Goal: Information Seeking & Learning: Learn about a topic

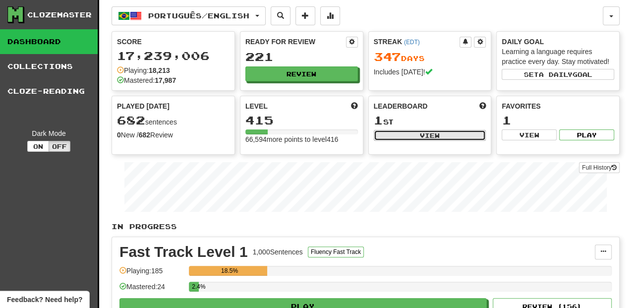
click at [432, 134] on button "View" at bounding box center [429, 135] width 112 height 11
select select "**********"
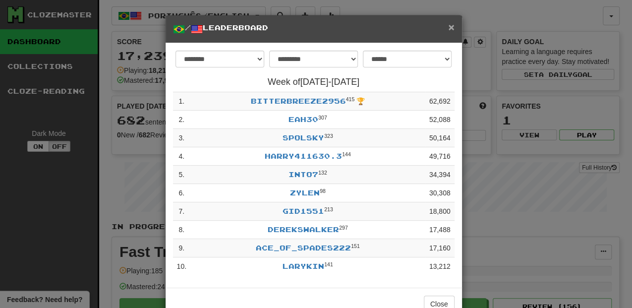
click at [450, 25] on span "×" at bounding box center [451, 26] width 6 height 11
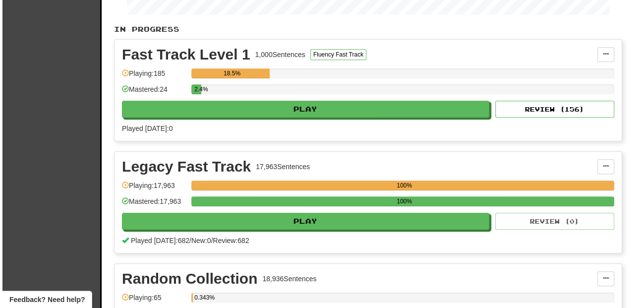
scroll to position [198, 0]
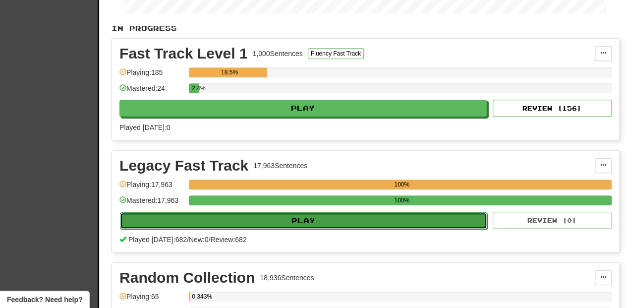
click at [289, 221] on button "Play" at bounding box center [303, 220] width 367 height 17
select select "**"
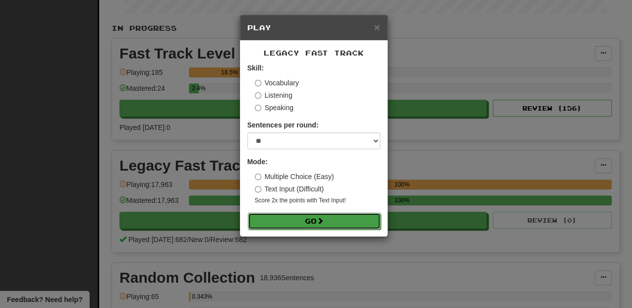
click at [308, 219] on button "Go" at bounding box center [314, 221] width 133 height 17
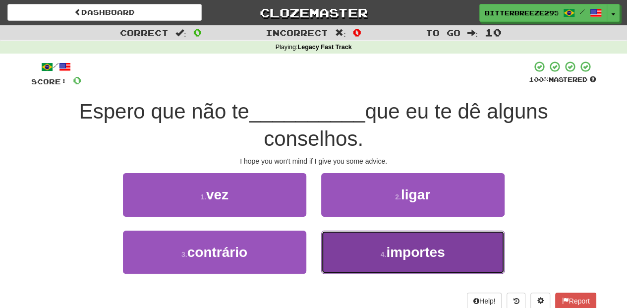
click at [369, 249] on button "4 . importes" at bounding box center [412, 251] width 183 height 43
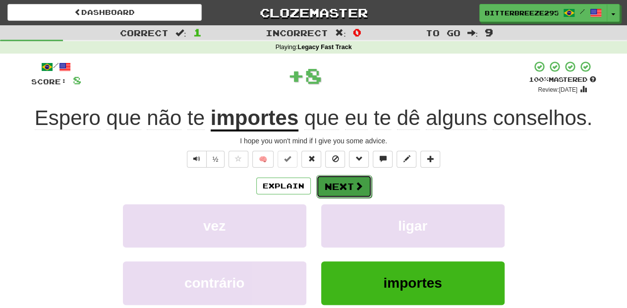
click at [342, 181] on button "Next" at bounding box center [343, 186] width 55 height 23
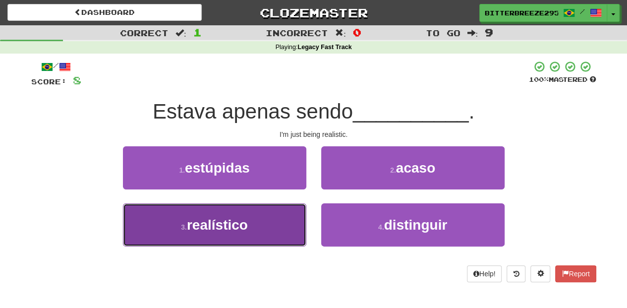
click at [279, 208] on button "3 . realístico" at bounding box center [214, 224] width 183 height 43
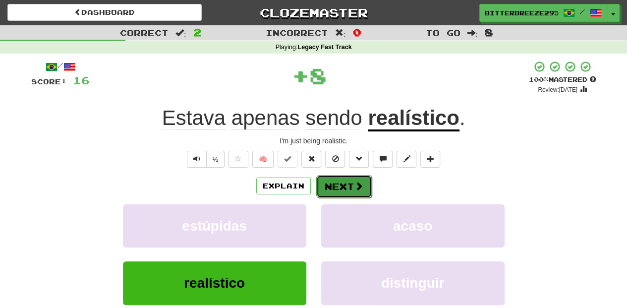
click at [327, 188] on button "Next" at bounding box center [343, 186] width 55 height 23
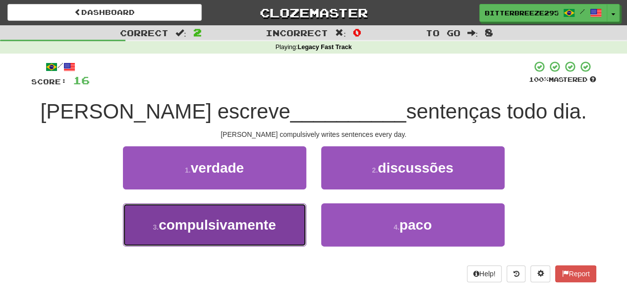
click at [252, 218] on span "compulsivamente" at bounding box center [217, 224] width 117 height 15
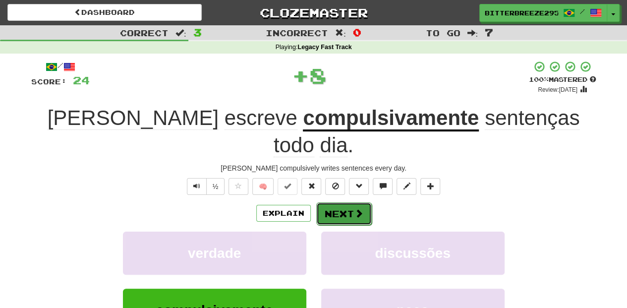
click at [341, 202] on button "Next" at bounding box center [343, 213] width 55 height 23
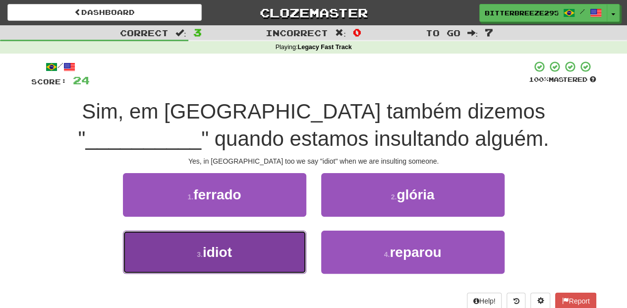
click at [273, 250] on button "3 . idiot" at bounding box center [214, 251] width 183 height 43
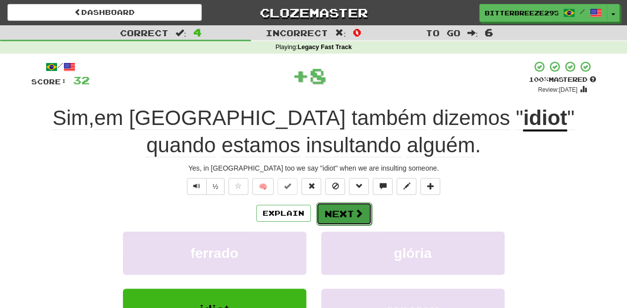
click at [340, 213] on button "Next" at bounding box center [343, 213] width 55 height 23
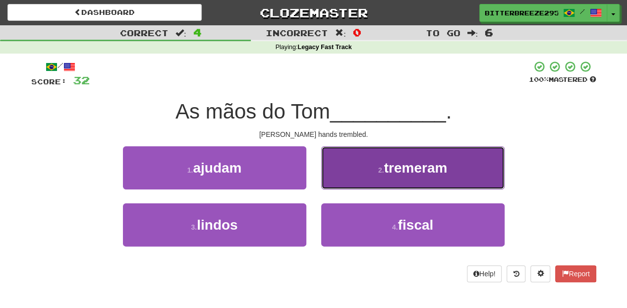
click at [348, 174] on button "2 . tremeram" at bounding box center [412, 167] width 183 height 43
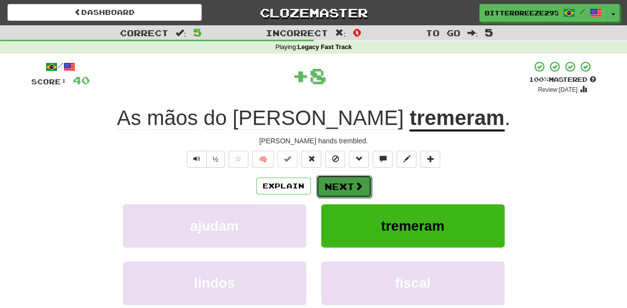
click at [345, 183] on button "Next" at bounding box center [343, 186] width 55 height 23
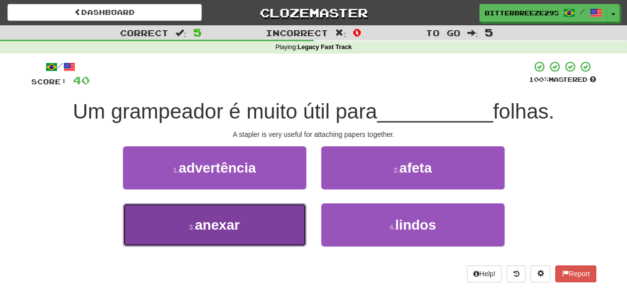
click at [271, 221] on button "3 . anexar" at bounding box center [214, 224] width 183 height 43
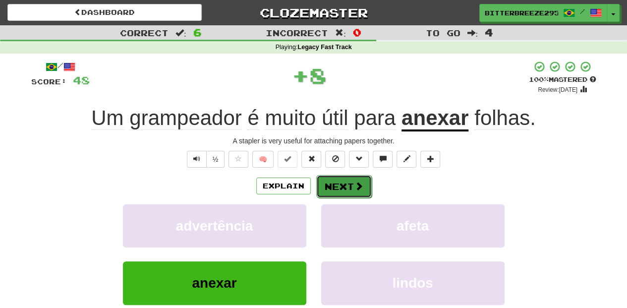
click at [328, 186] on button "Next" at bounding box center [343, 186] width 55 height 23
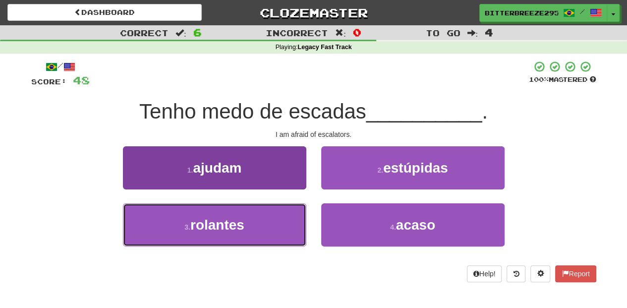
click at [283, 217] on button "3 . rolantes" at bounding box center [214, 224] width 183 height 43
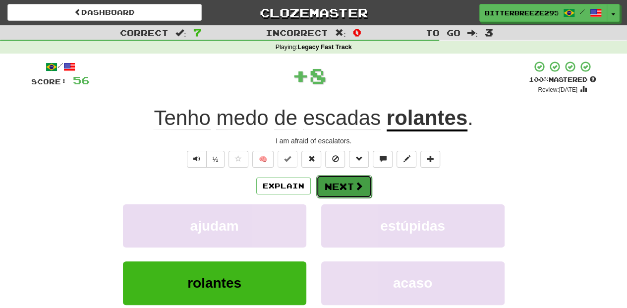
click at [337, 188] on button "Next" at bounding box center [343, 186] width 55 height 23
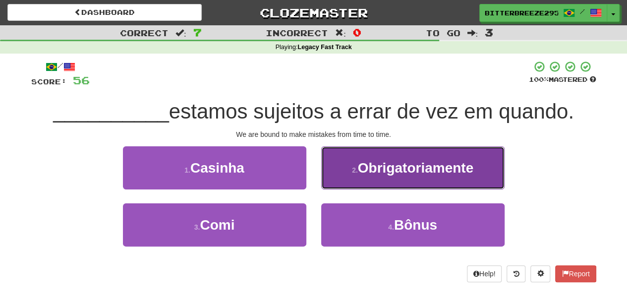
click at [340, 176] on button "2 . Obrigatoriamente" at bounding box center [412, 167] width 183 height 43
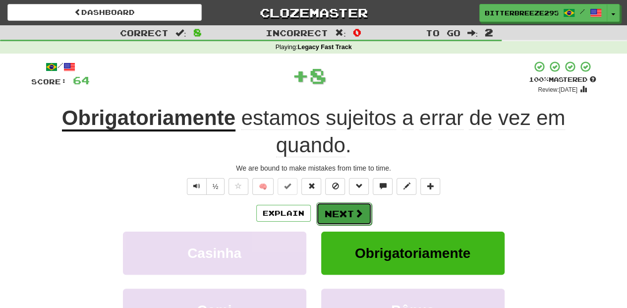
click at [335, 208] on button "Next" at bounding box center [343, 213] width 55 height 23
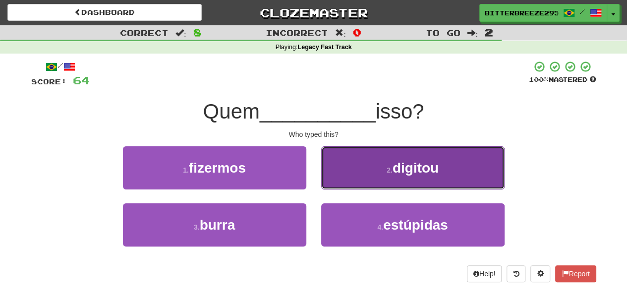
click at [343, 176] on button "2 . digitou" at bounding box center [412, 167] width 183 height 43
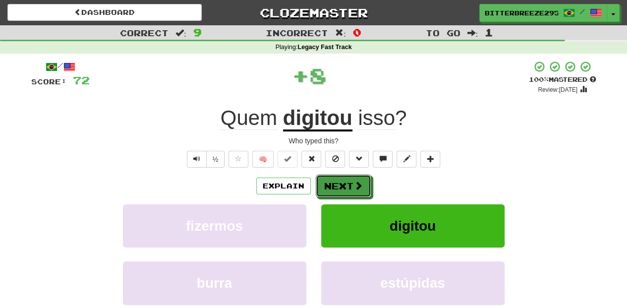
click at [343, 176] on button "Next" at bounding box center [343, 185] width 55 height 23
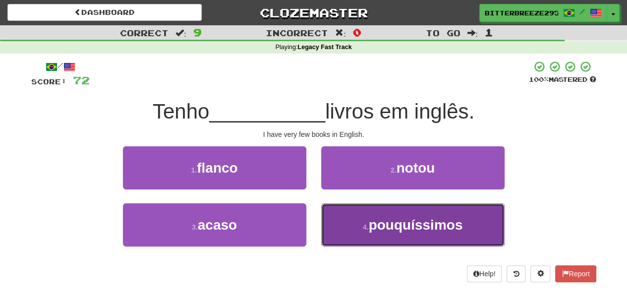
click at [347, 220] on button "4 . pouquíssimos" at bounding box center [412, 224] width 183 height 43
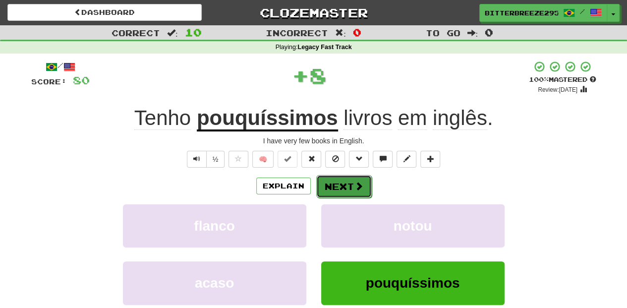
click at [343, 180] on button "Next" at bounding box center [343, 186] width 55 height 23
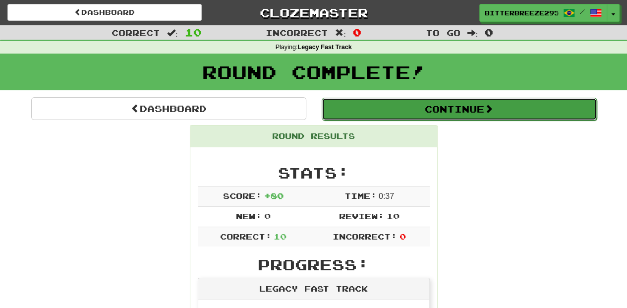
click at [376, 112] on button "Continue" at bounding box center [458, 109] width 275 height 23
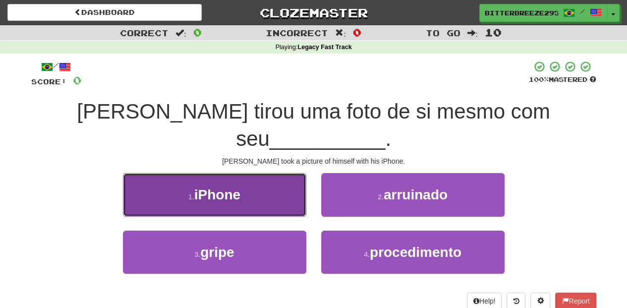
click at [275, 183] on button "1 . iPhone" at bounding box center [214, 194] width 183 height 43
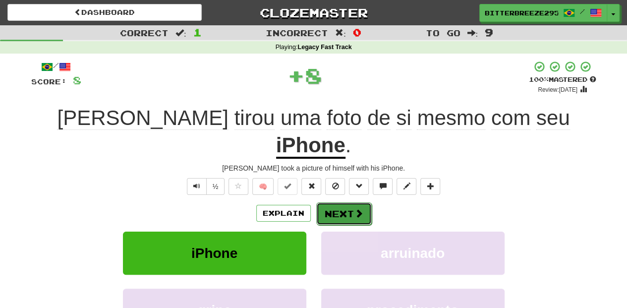
click at [325, 202] on button "Next" at bounding box center [343, 213] width 55 height 23
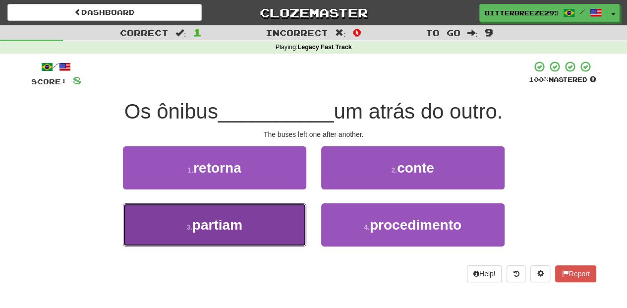
click at [272, 218] on button "3 . partiam" at bounding box center [214, 224] width 183 height 43
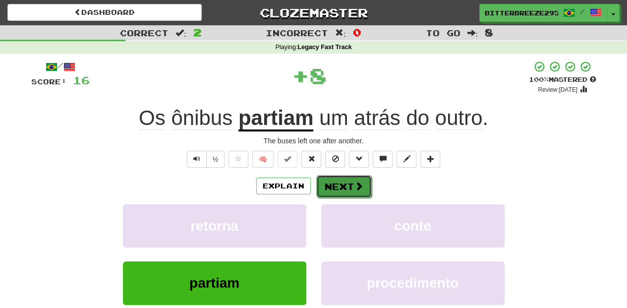
click at [330, 187] on button "Next" at bounding box center [343, 186] width 55 height 23
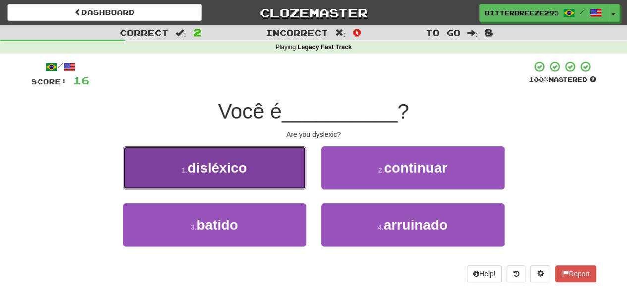
click at [272, 172] on button "1 . disléxico" at bounding box center [214, 167] width 183 height 43
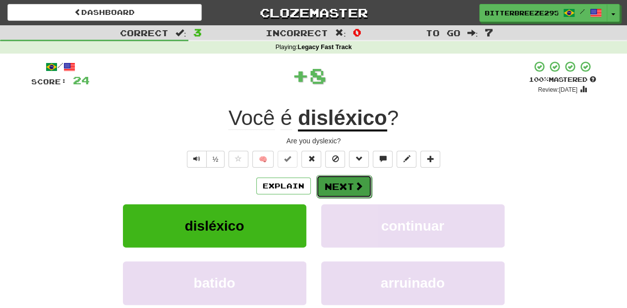
click at [327, 177] on button "Next" at bounding box center [343, 186] width 55 height 23
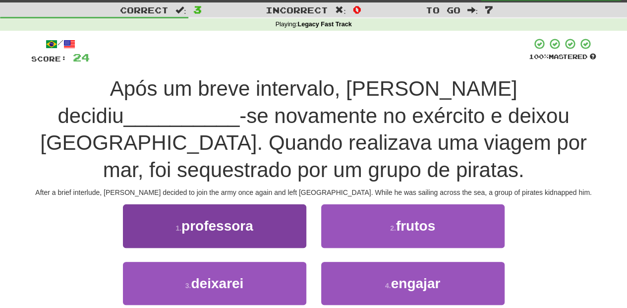
scroll to position [33, 0]
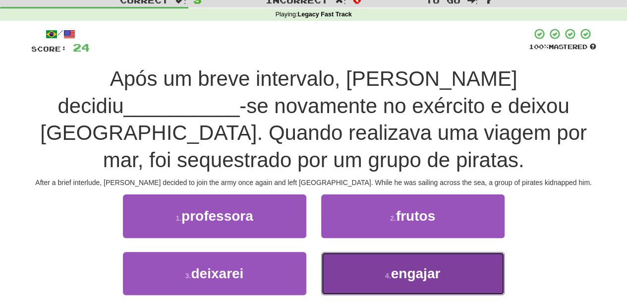
click at [344, 271] on button "4 . engajar" at bounding box center [412, 273] width 183 height 43
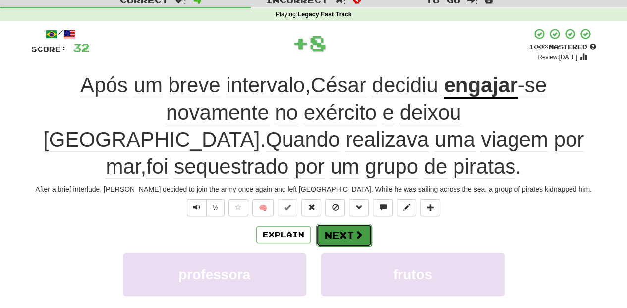
click at [331, 235] on button "Next" at bounding box center [343, 234] width 55 height 23
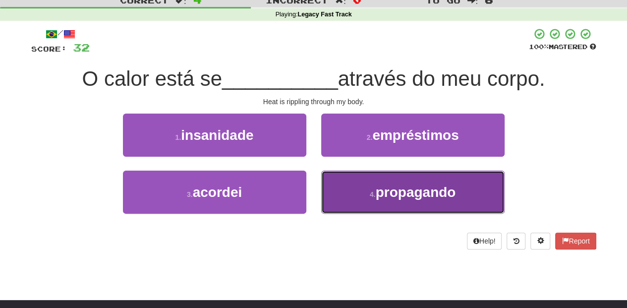
click at [342, 191] on button "4 . propagando" at bounding box center [412, 191] width 183 height 43
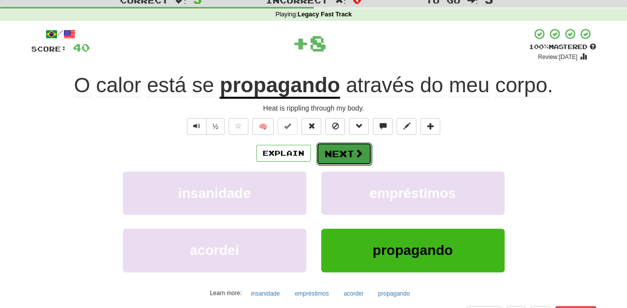
click at [337, 157] on button "Next" at bounding box center [343, 153] width 55 height 23
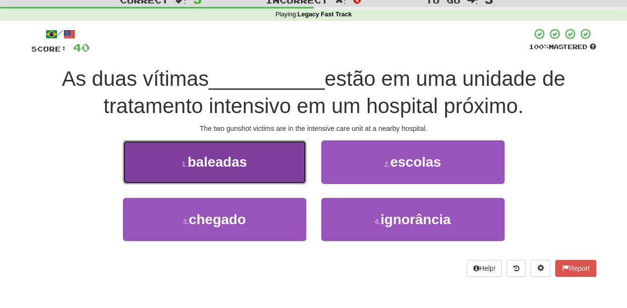
click at [278, 173] on button "1 . baleadas" at bounding box center [214, 161] width 183 height 43
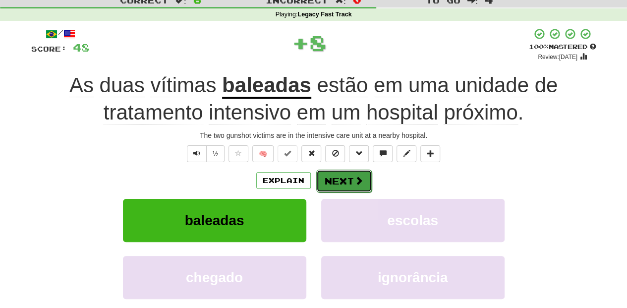
click at [326, 177] on button "Next" at bounding box center [343, 180] width 55 height 23
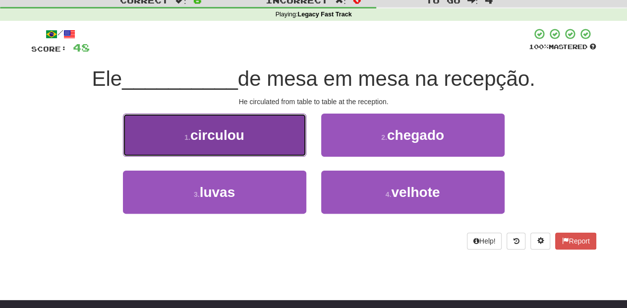
click at [264, 140] on button "1 . circulou" at bounding box center [214, 134] width 183 height 43
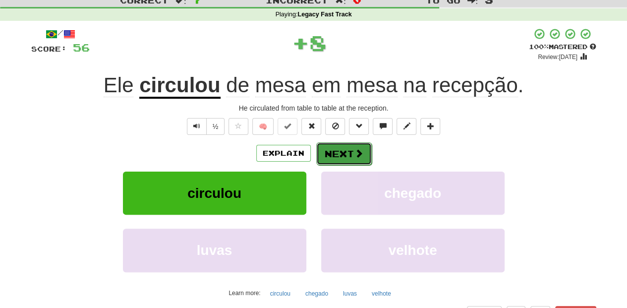
click at [335, 155] on button "Next" at bounding box center [343, 153] width 55 height 23
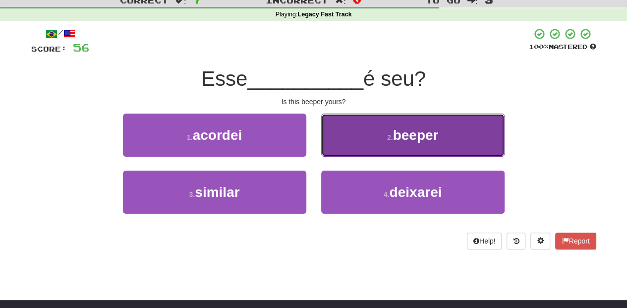
click at [340, 145] on button "2 . beeper" at bounding box center [412, 134] width 183 height 43
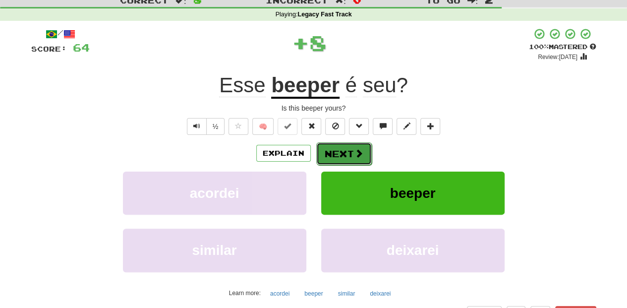
click at [340, 145] on button "Next" at bounding box center [343, 153] width 55 height 23
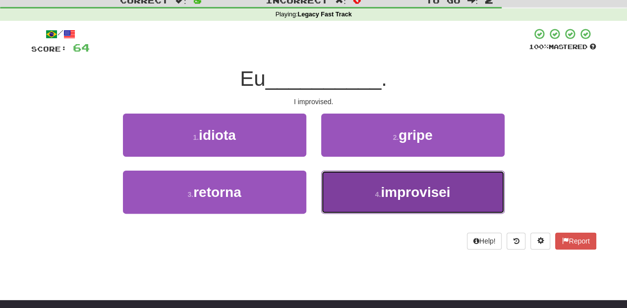
click at [351, 189] on button "4 . improvisei" at bounding box center [412, 191] width 183 height 43
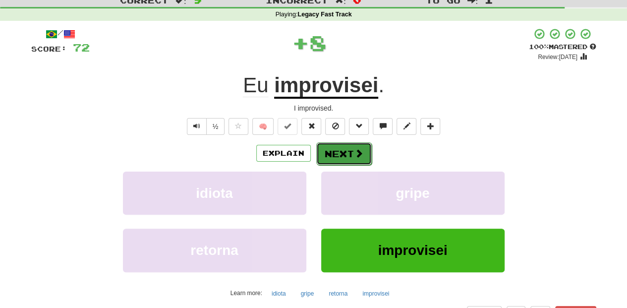
click at [325, 154] on button "Next" at bounding box center [343, 153] width 55 height 23
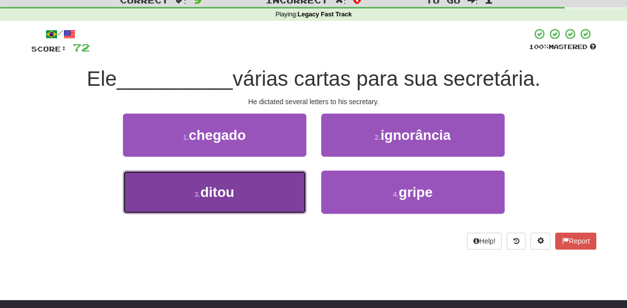
click at [283, 187] on button "3 . ditou" at bounding box center [214, 191] width 183 height 43
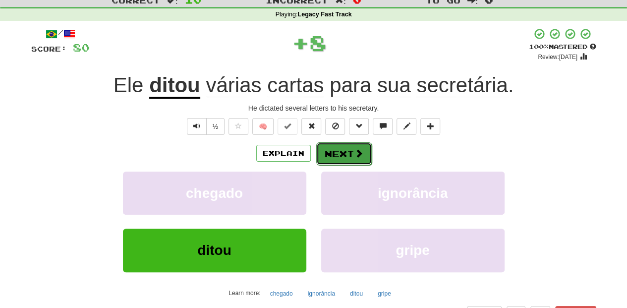
click at [327, 157] on button "Next" at bounding box center [343, 153] width 55 height 23
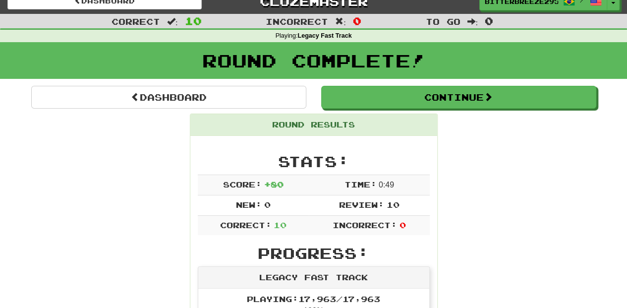
scroll to position [0, 0]
